Goal: Transaction & Acquisition: Purchase product/service

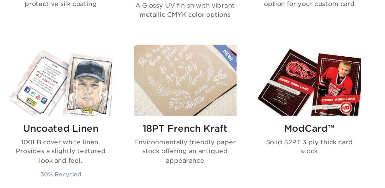
scroll to position [470, 0]
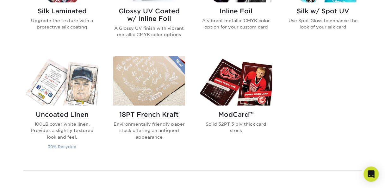
click at [65, 81] on img at bounding box center [62, 81] width 72 height 50
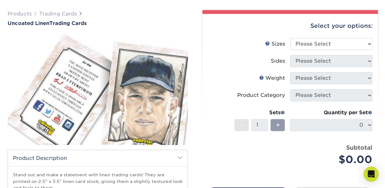
scroll to position [22, 0]
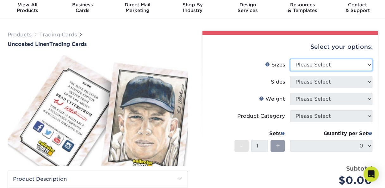
click at [307, 65] on select "Please Select 2.5" x 3.5"" at bounding box center [331, 65] width 82 height 12
select select "2.50x3.50"
click at [290, 59] on select "Please Select 2.5" x 3.5"" at bounding box center [331, 65] width 82 height 12
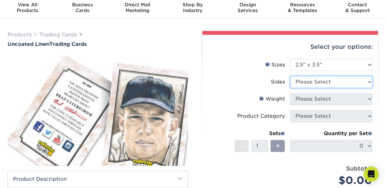
click at [310, 79] on select "Please Select Print Both Sides Print Front Only" at bounding box center [331, 82] width 82 height 12
select select "13abbda7-1d64-4f25-8bb2-c179b224825d"
click at [290, 76] on select "Please Select Print Both Sides Print Front Only" at bounding box center [331, 82] width 82 height 12
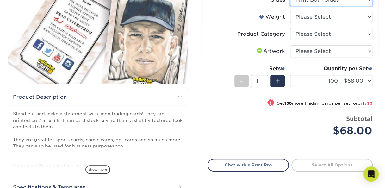
scroll to position [105, 0]
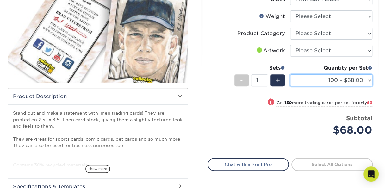
click at [330, 78] on select "100 – $68.00 250 – $71.00 500 – $78.00 1000 – $74.00 2500 – $118.00 5000 – $195…" at bounding box center [331, 80] width 82 height 12
click at [252, 106] on div "! Get 150 more trading cards per set for only $3" at bounding box center [290, 106] width 165 height 15
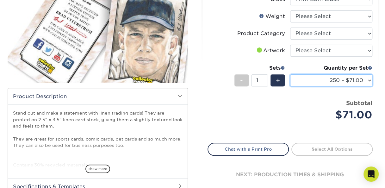
click at [342, 77] on select "100 – $68.00 250 – $71.00 500 – $78.00 1000 – $74.00 2500 – $118.00 5000 – $195…" at bounding box center [331, 80] width 82 height 12
select select "100 – $68.00"
click at [290, 74] on select "100 – $68.00 250 – $71.00 500 – $78.00 1000 – $74.00 2500 – $118.00 5000 – $195…" at bounding box center [331, 80] width 82 height 12
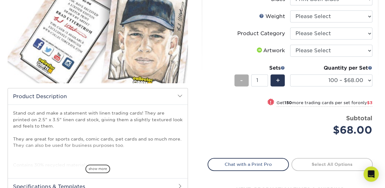
click at [241, 78] on span "-" at bounding box center [241, 81] width 3 height 10
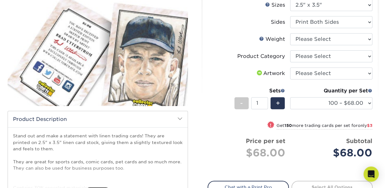
scroll to position [62, 0]
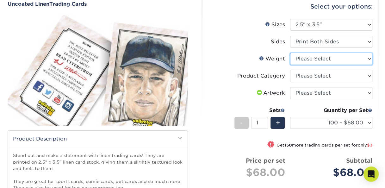
click at [312, 59] on select "Please Select 100LB" at bounding box center [331, 59] width 82 height 12
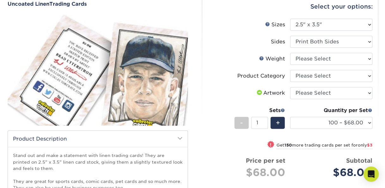
click at [232, 54] on label "Weight Help Weight" at bounding box center [249, 59] width 82 height 12
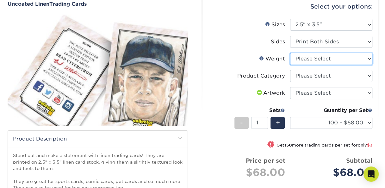
click at [299, 58] on select "Please Select 100LB" at bounding box center [331, 59] width 82 height 12
select select "100LB"
click at [290, 53] on select "Please Select 100LB" at bounding box center [331, 59] width 82 height 12
select select "-1"
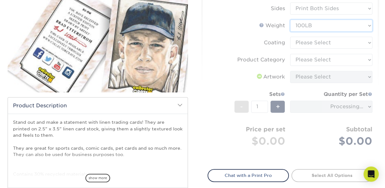
scroll to position [97, 0]
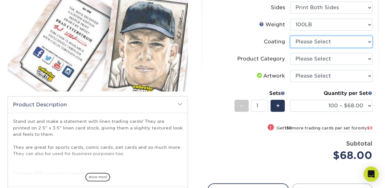
click at [314, 41] on select at bounding box center [331, 42] width 82 height 12
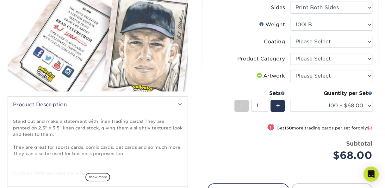
click at [276, 47] on label "Coating" at bounding box center [249, 42] width 82 height 12
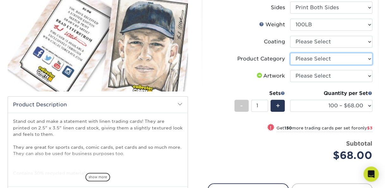
click at [303, 59] on select "Please Select Trading Cards" at bounding box center [331, 59] width 82 height 12
select select "c2f9bce9-36c2-409d-b101-c29d9d031e18"
click at [290, 53] on select "Please Select Trading Cards" at bounding box center [331, 59] width 82 height 12
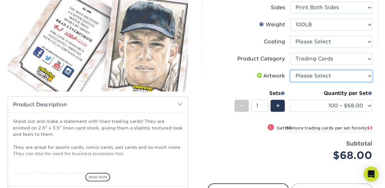
click at [302, 74] on select "Please Select I will upload files I need a design - $100" at bounding box center [331, 76] width 82 height 12
select select "upload"
click at [290, 70] on select "Please Select I will upload files I need a design - $100" at bounding box center [331, 76] width 82 height 12
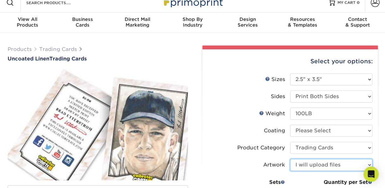
scroll to position [0, 0]
